Goal: Information Seeking & Learning: Learn about a topic

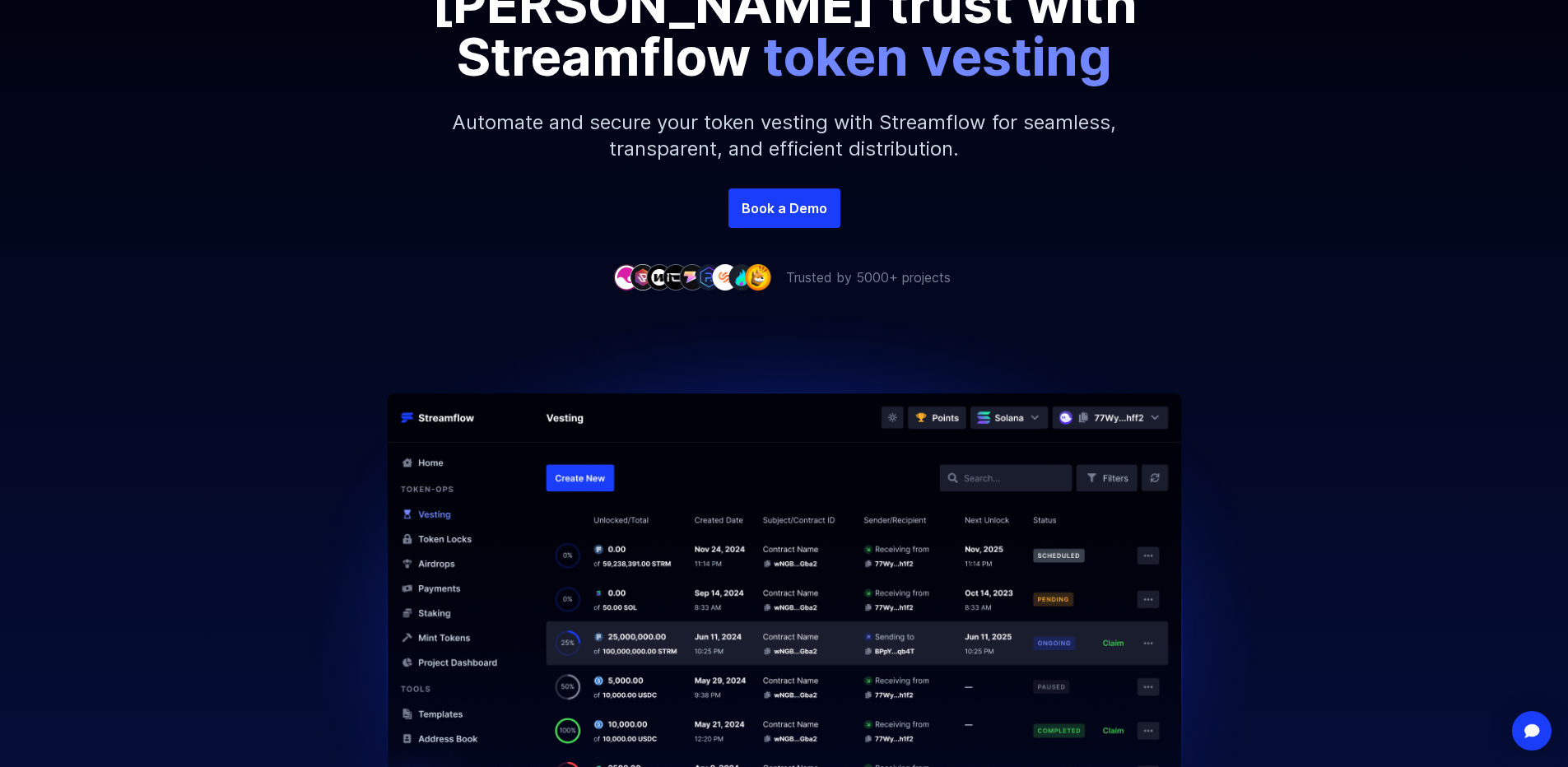
scroll to position [329, 0]
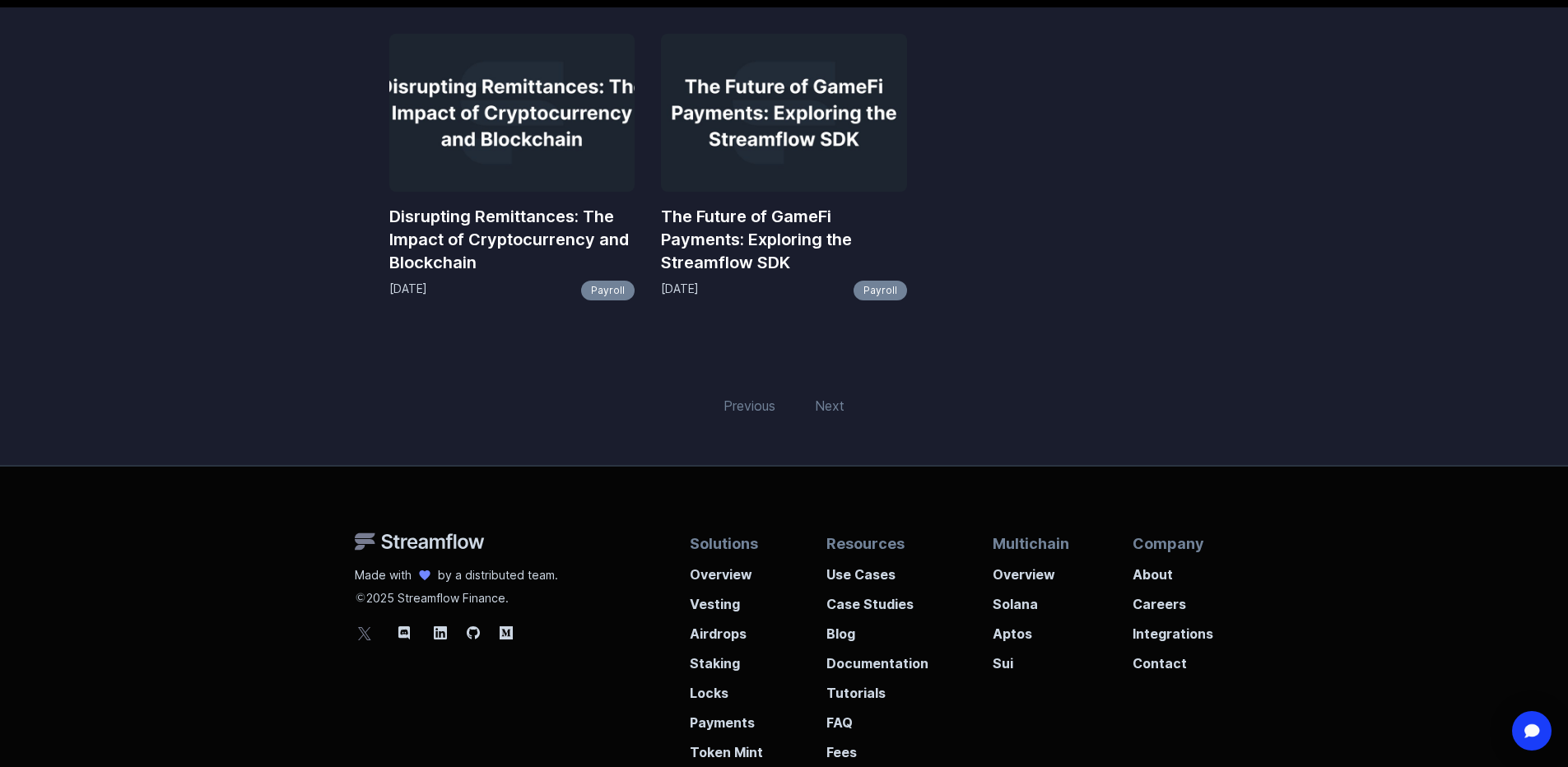
scroll to position [329, 0]
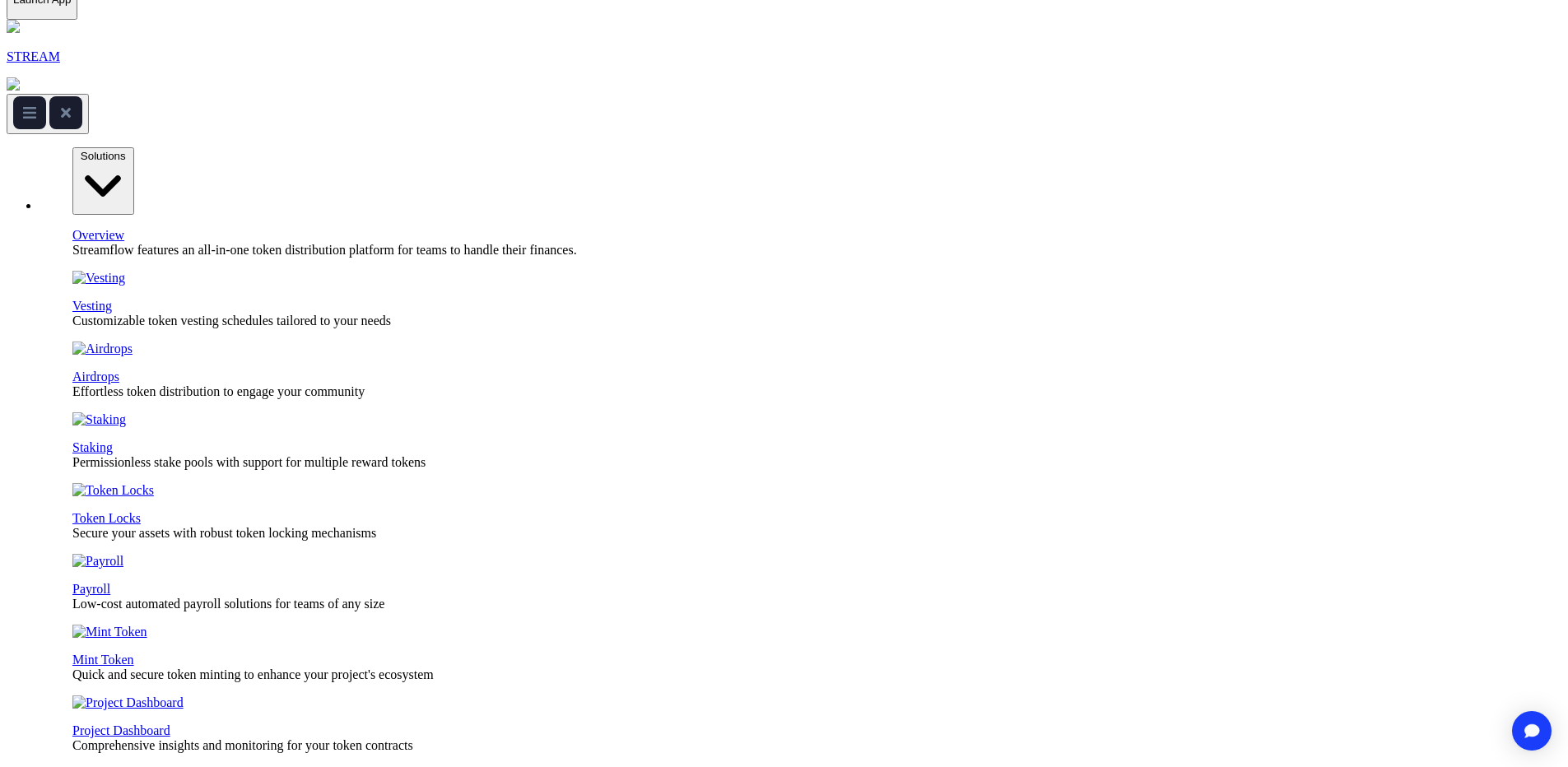
scroll to position [164, 0]
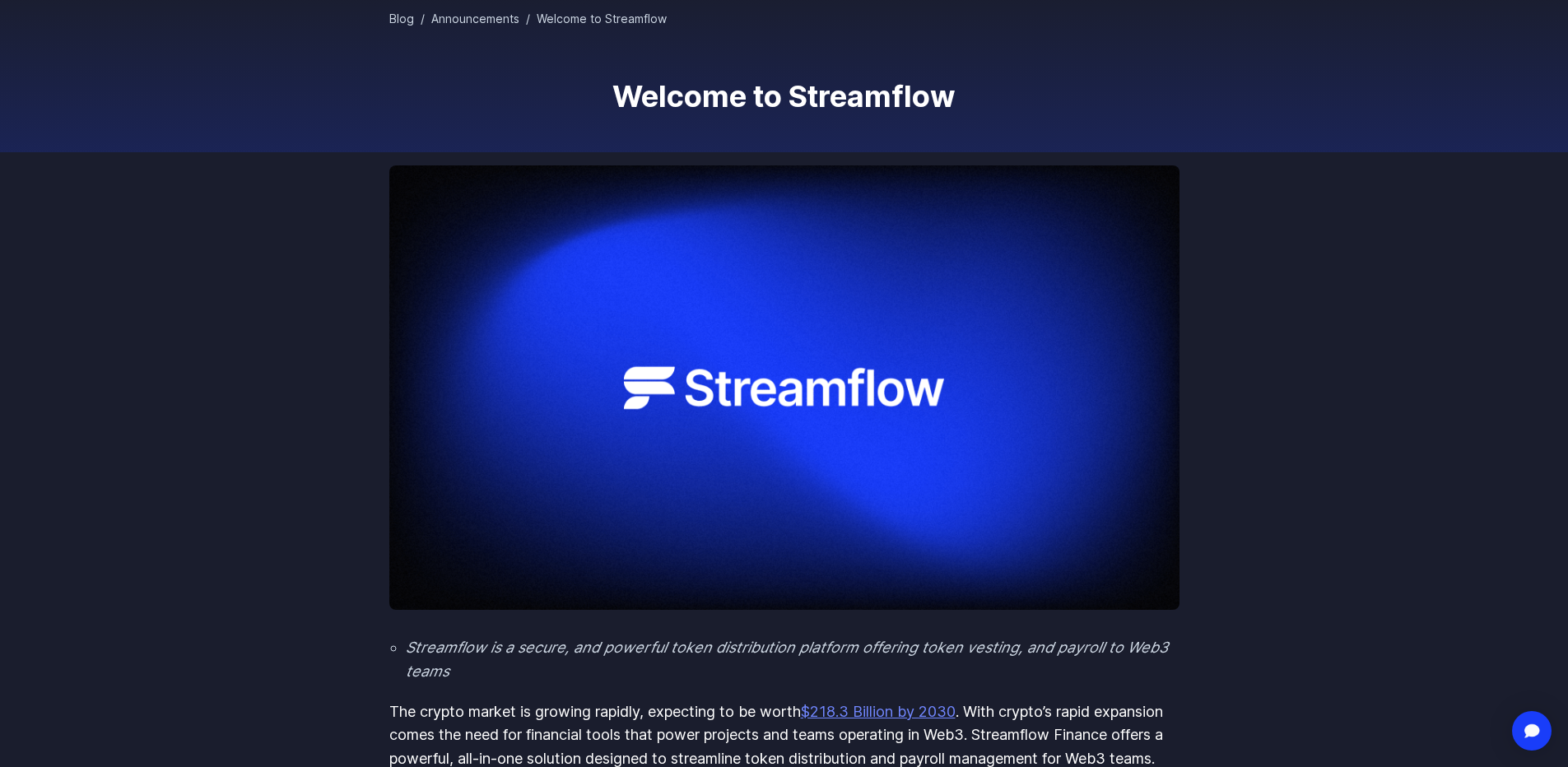
scroll to position [164, 0]
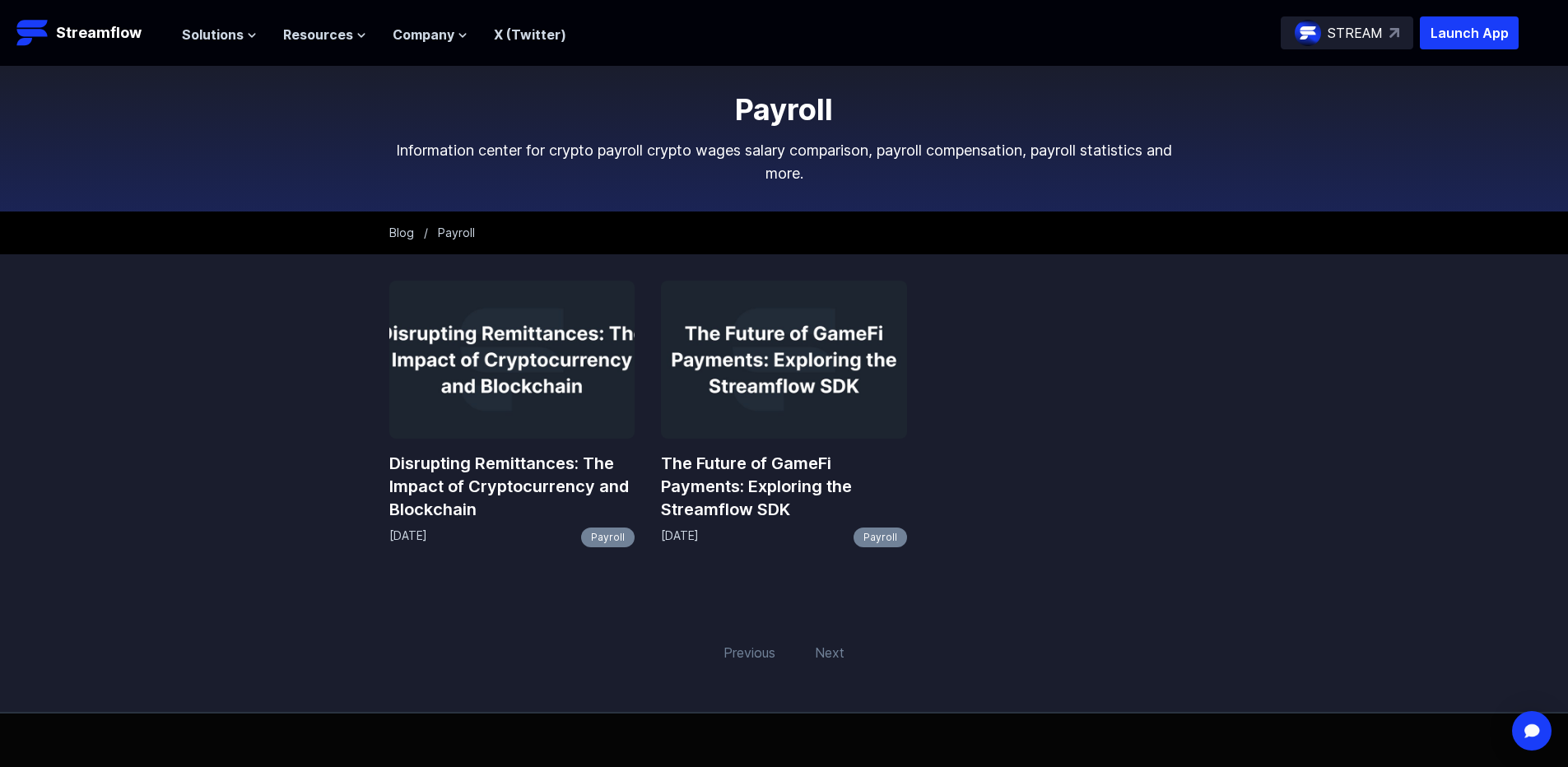
scroll to position [83, 0]
